Goal: Task Accomplishment & Management: Use online tool/utility

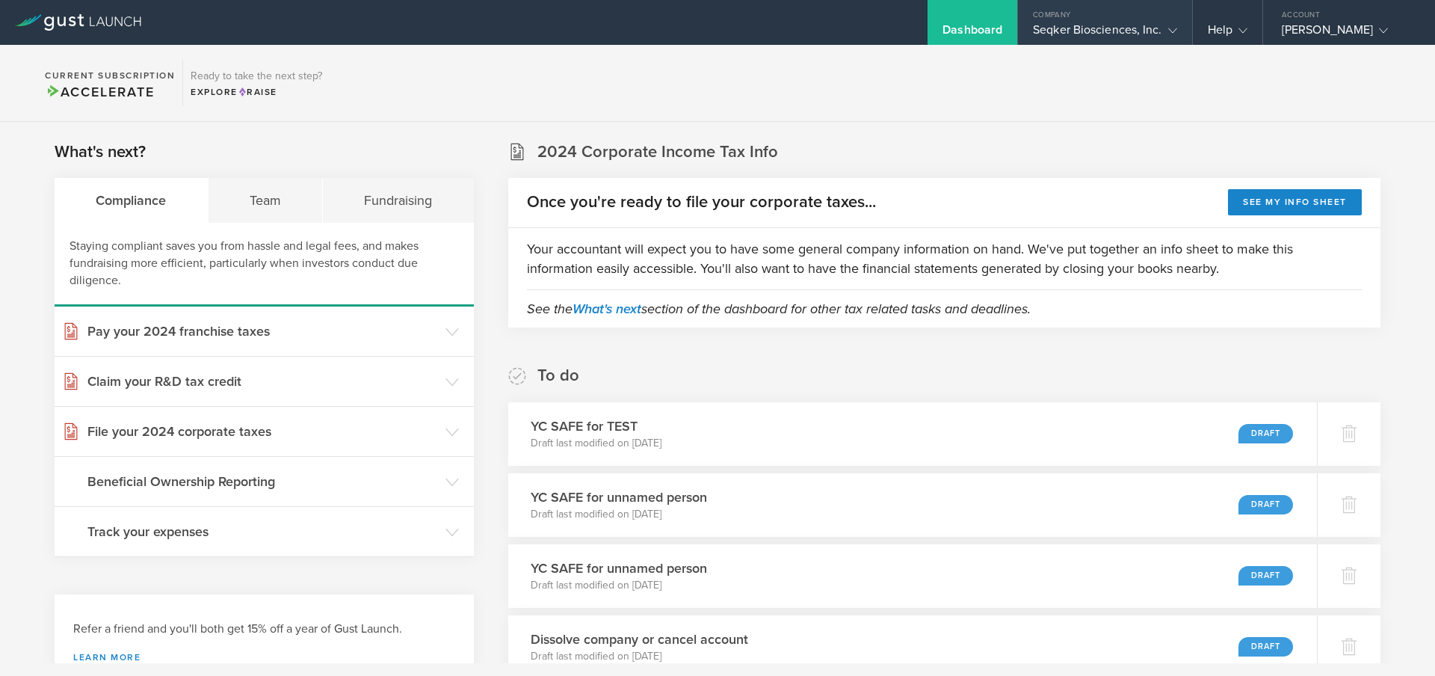
click at [1075, 23] on div "Seqker Biosciences, Inc." at bounding box center [1104, 33] width 143 height 22
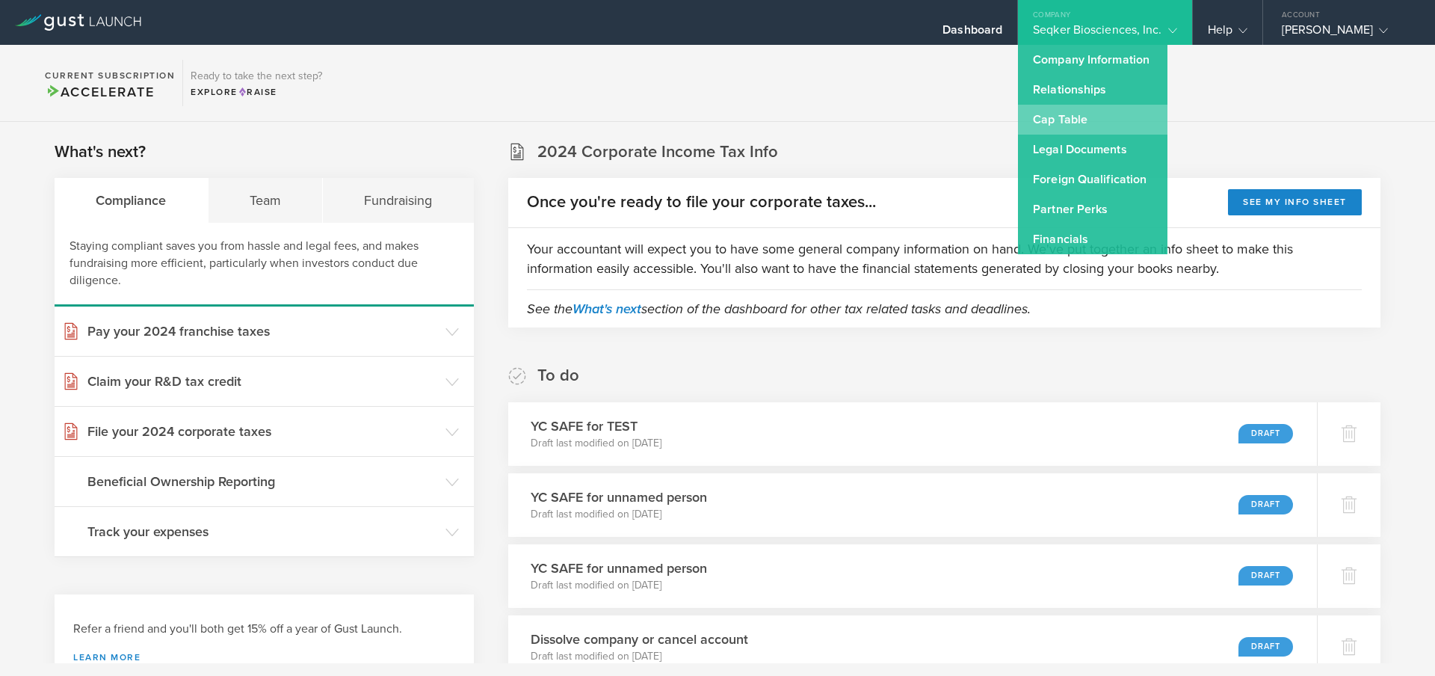
click at [1087, 117] on link "Cap Table" at bounding box center [1092, 120] width 149 height 30
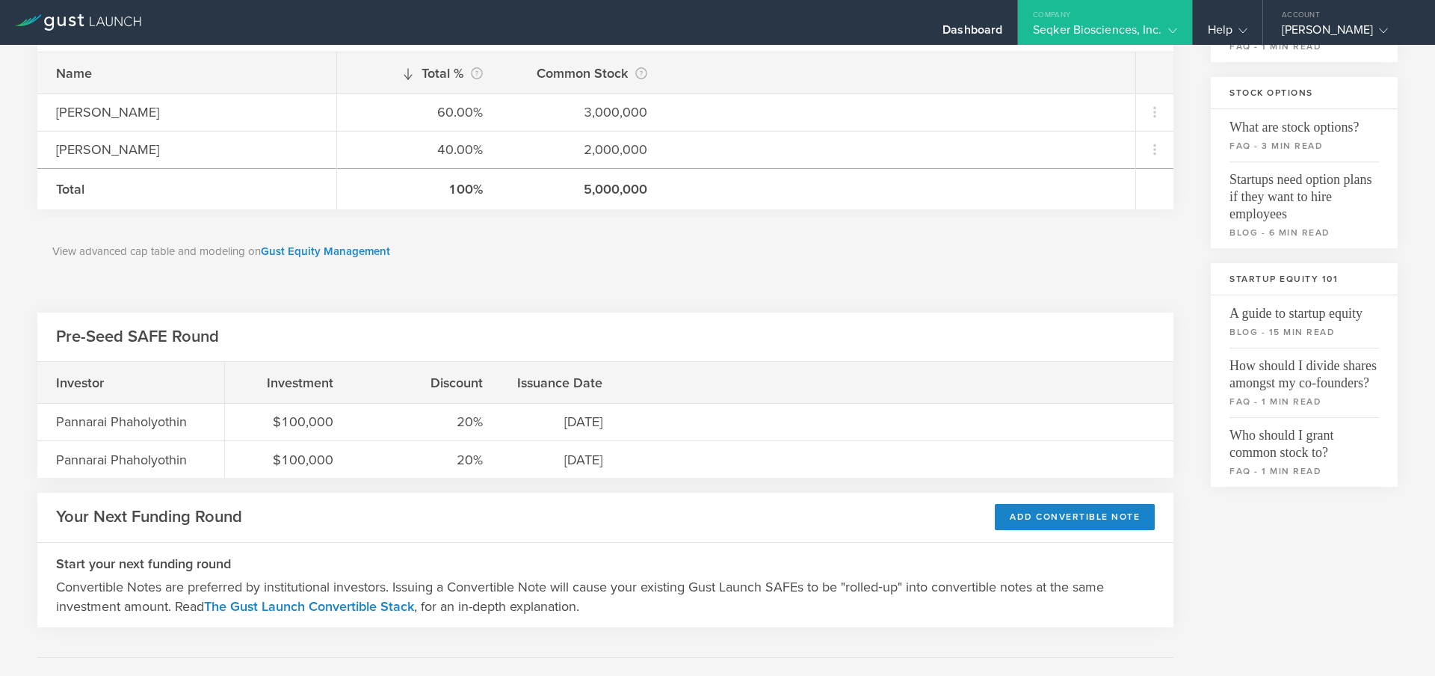
scroll to position [126, 0]
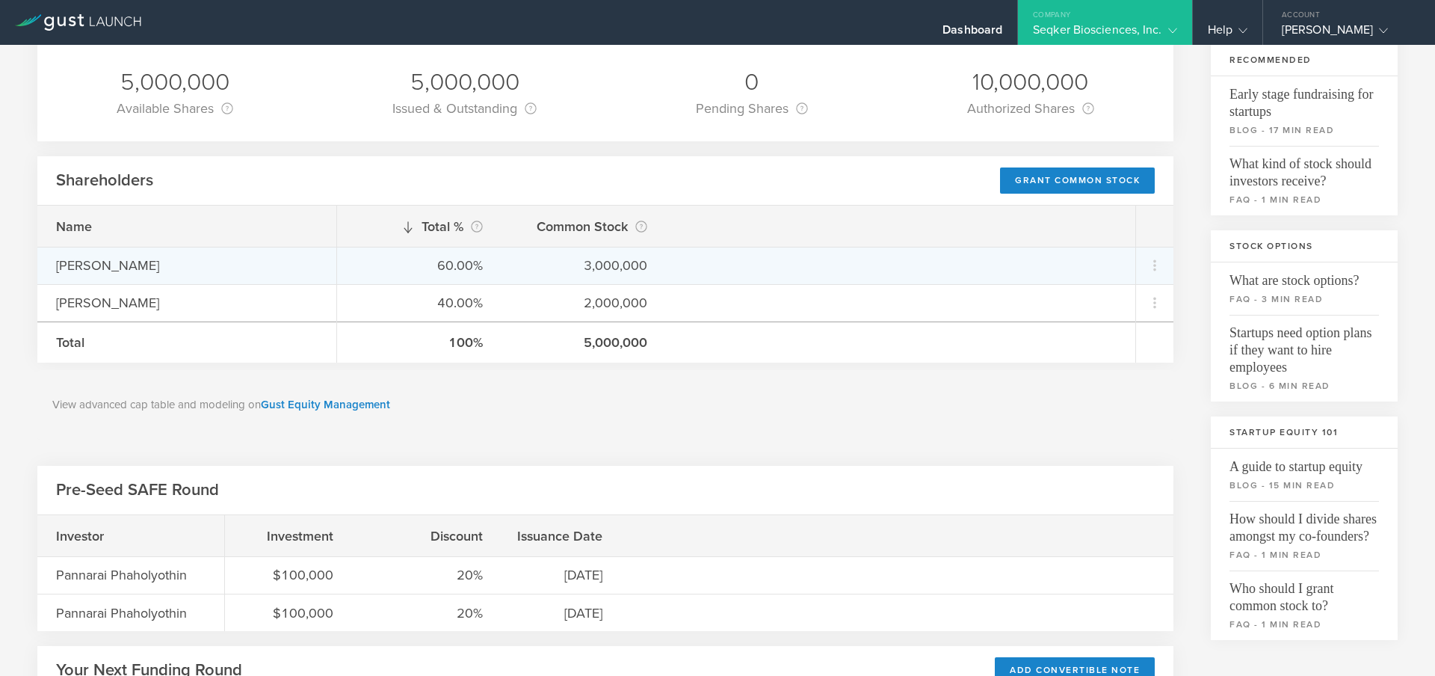
click at [518, 280] on div "60.00% 3,000,000" at bounding box center [736, 265] width 798 height 37
click at [1146, 262] on icon at bounding box center [1155, 265] width 18 height 18
click at [1135, 304] on div "Grant Common Stock" at bounding box center [1097, 304] width 114 height 17
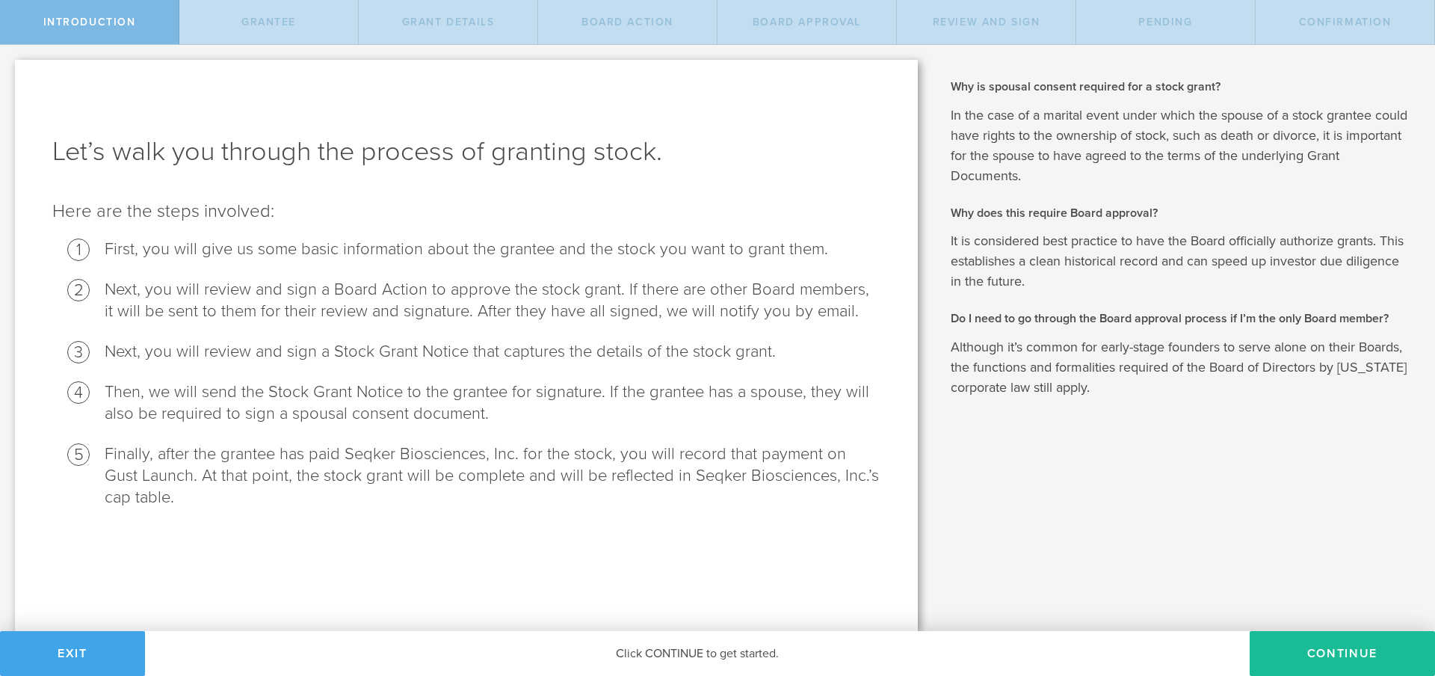
click at [80, 652] on button "Exit" at bounding box center [72, 653] width 145 height 45
